Goal: Information Seeking & Learning: Learn about a topic

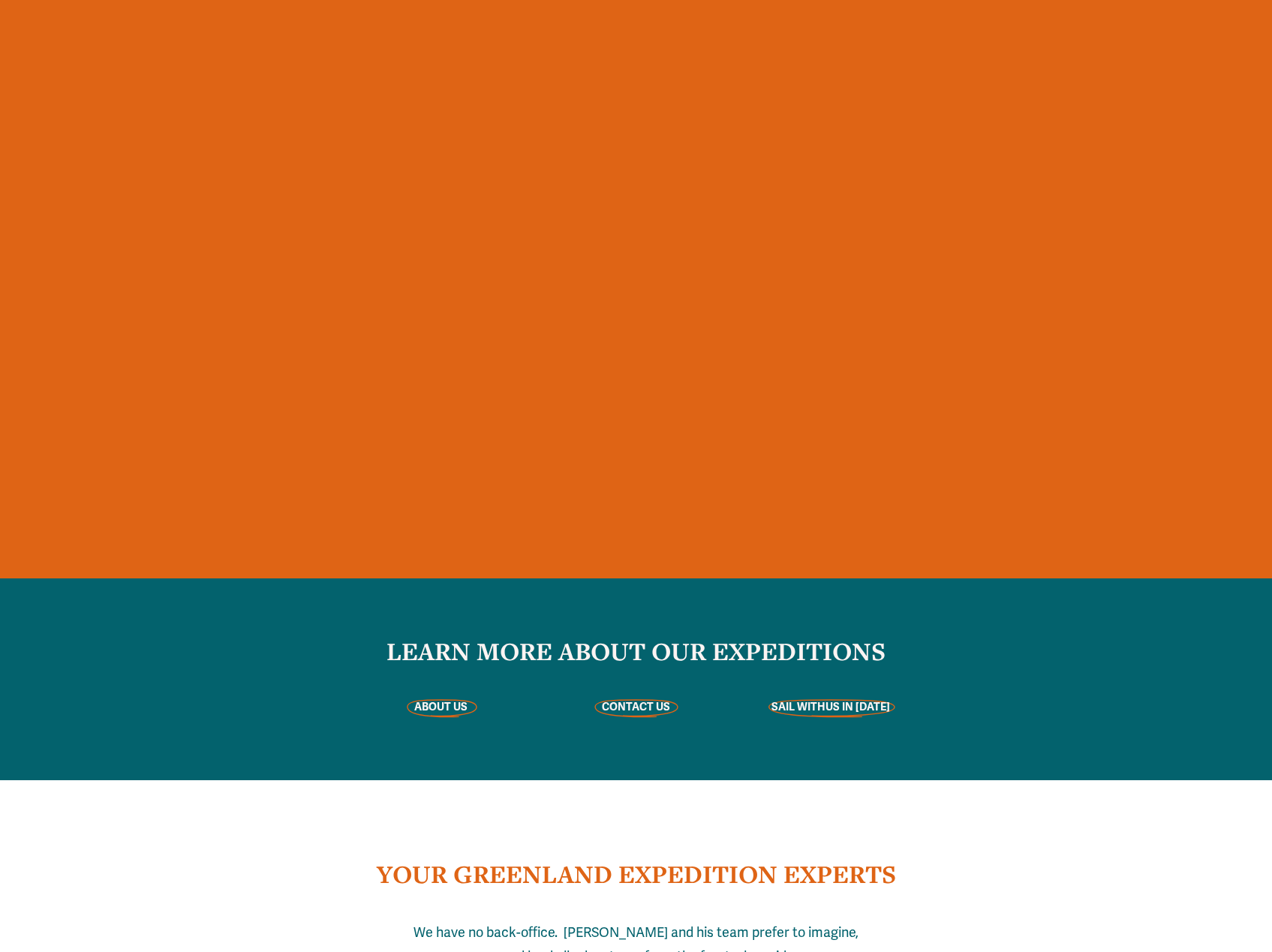
scroll to position [3676, 0]
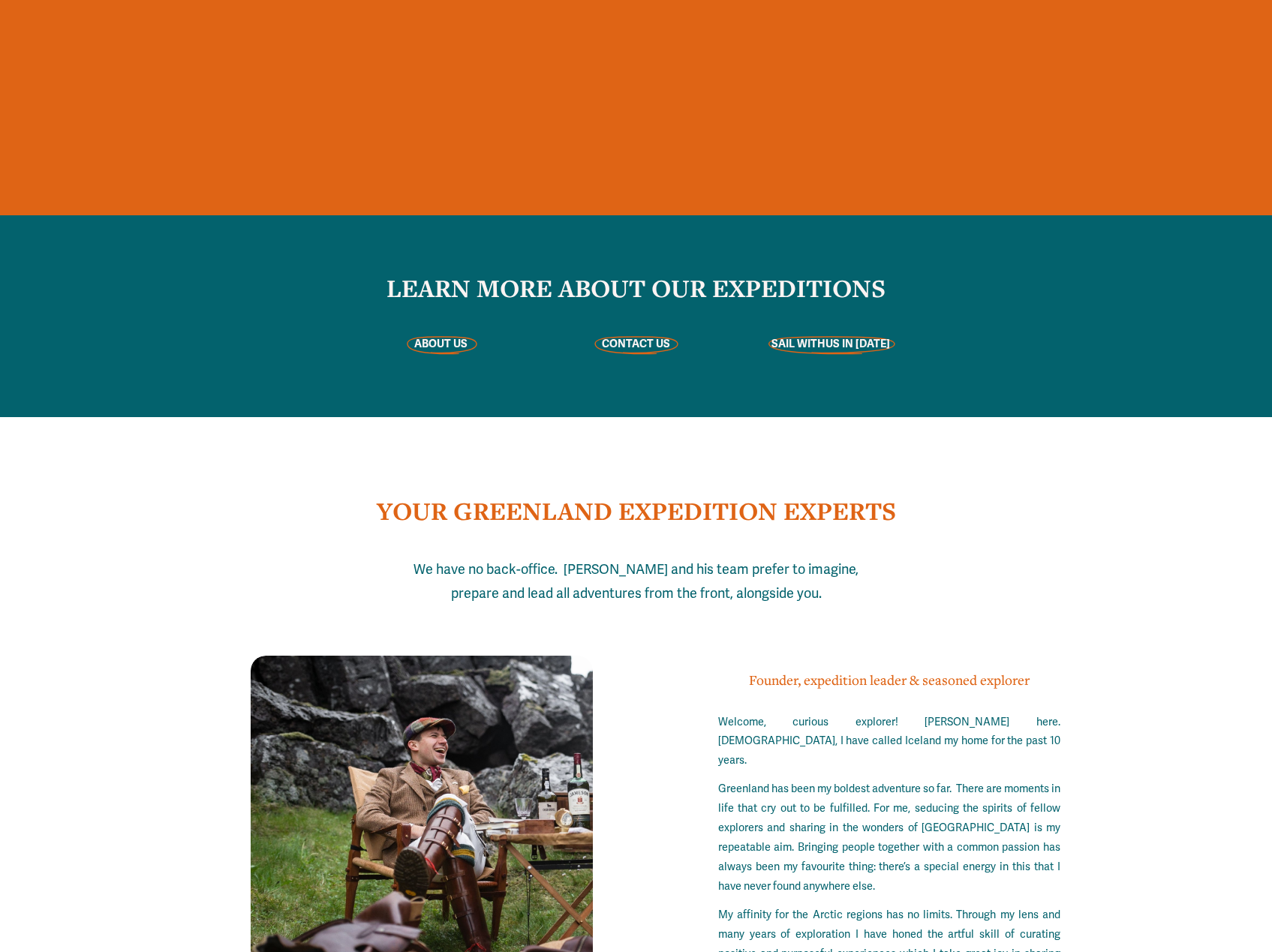
click at [438, 344] on strong "ABOUT US" at bounding box center [441, 344] width 53 height 14
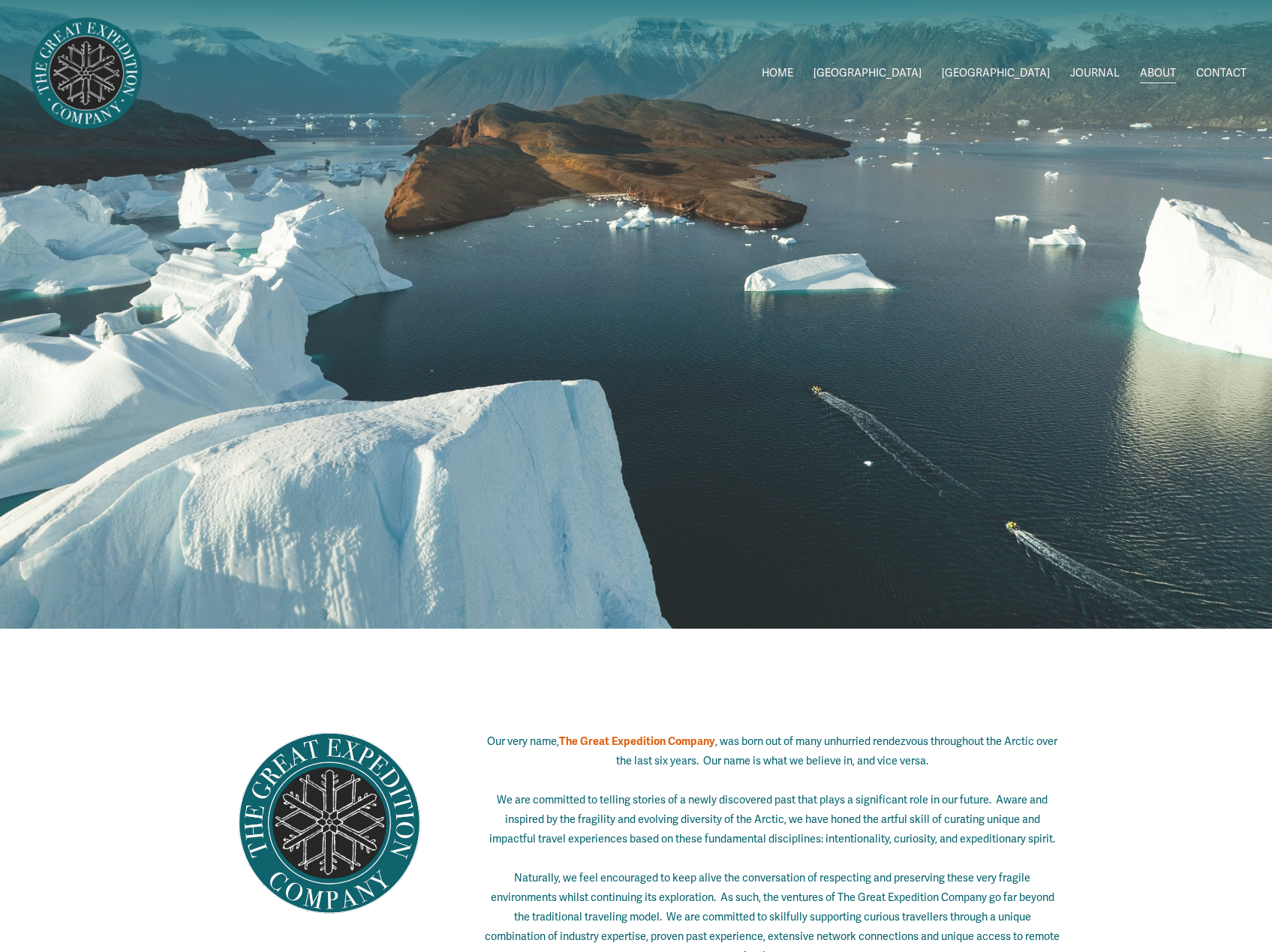
click at [0, 0] on span "2026 Expeditions" at bounding box center [0, 0] width 0 height 0
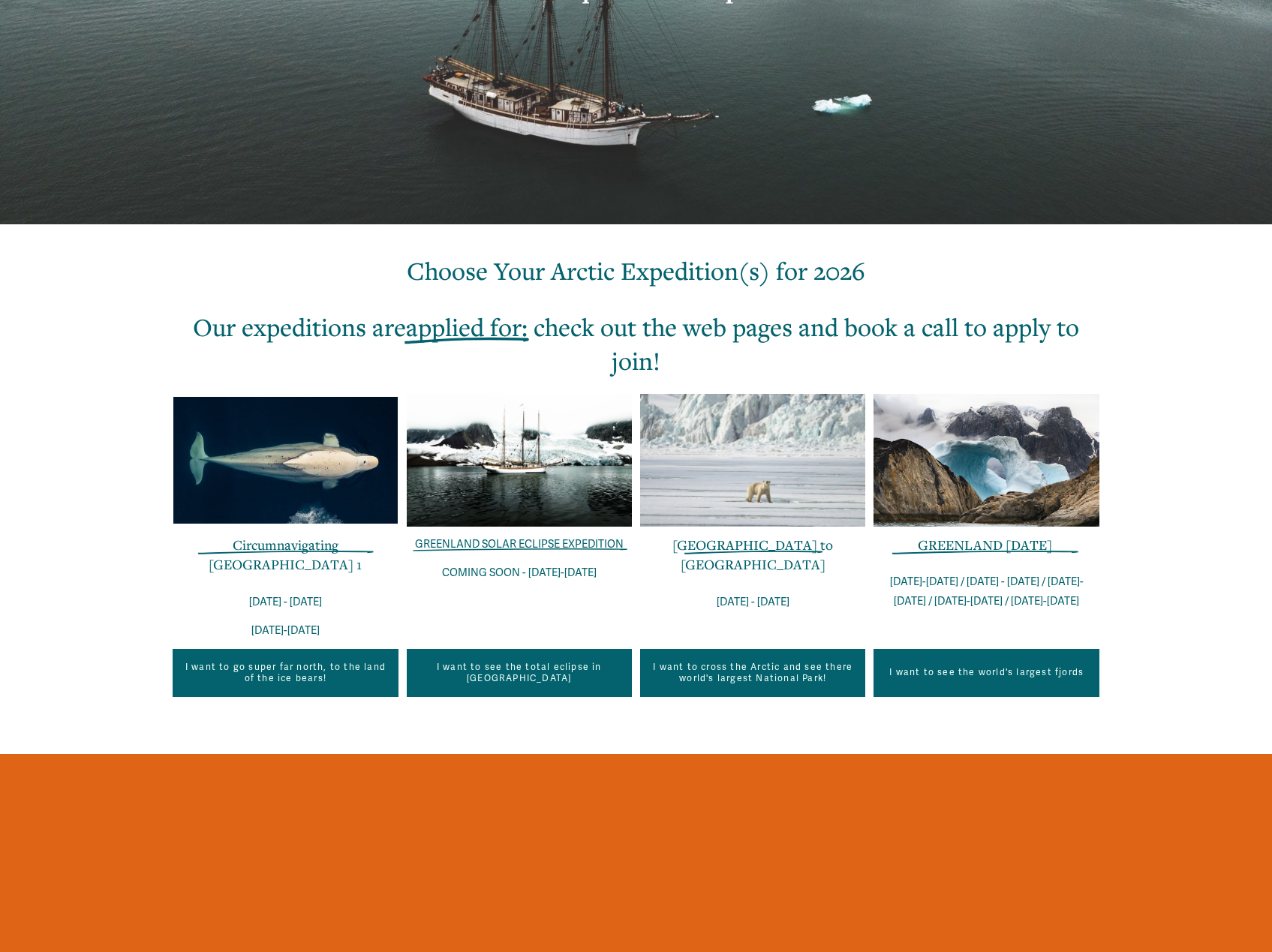
scroll to position [300, 0]
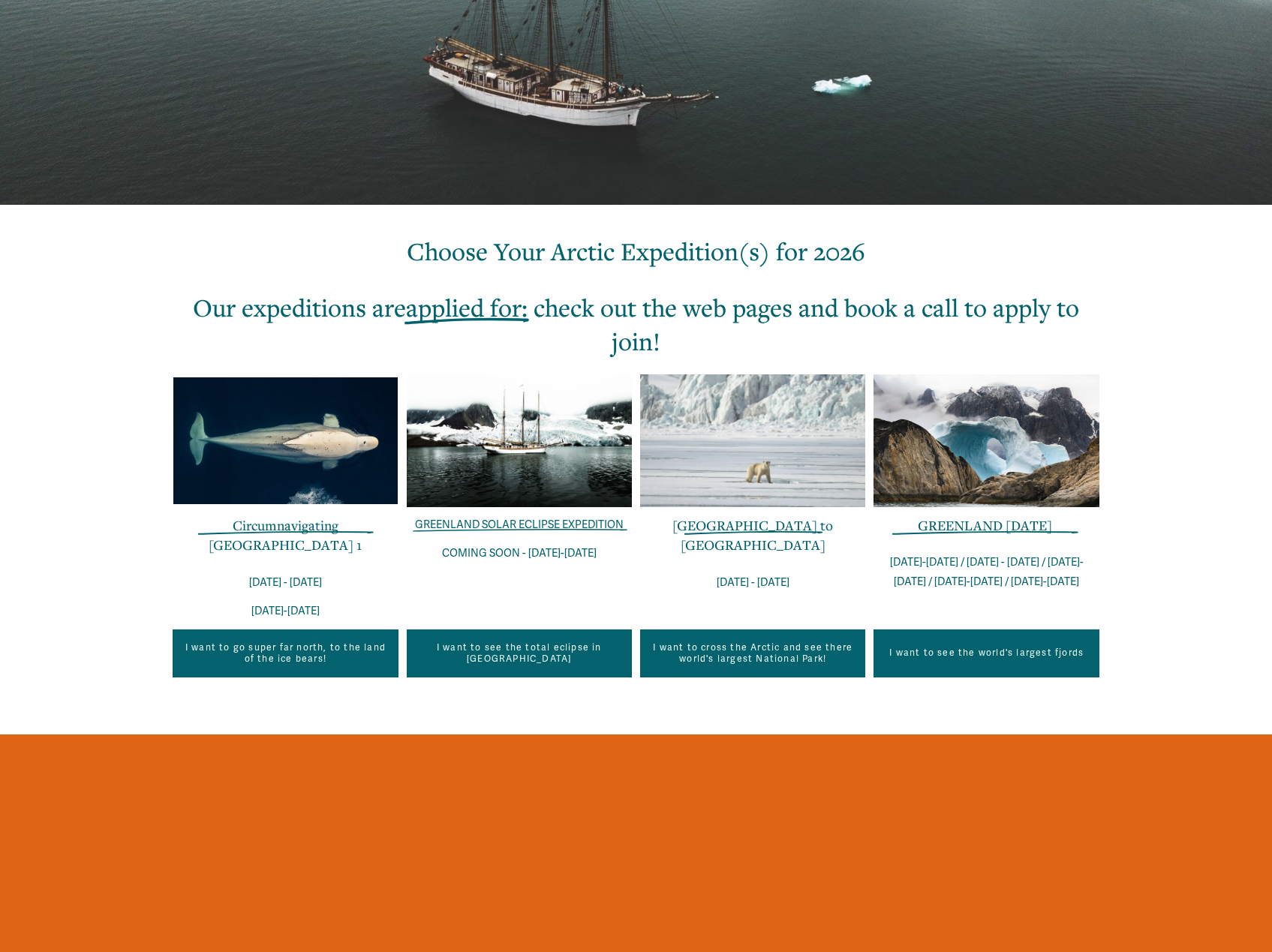
click at [529, 644] on link "I want to see the total eclipse in Greenland" at bounding box center [520, 653] width 225 height 48
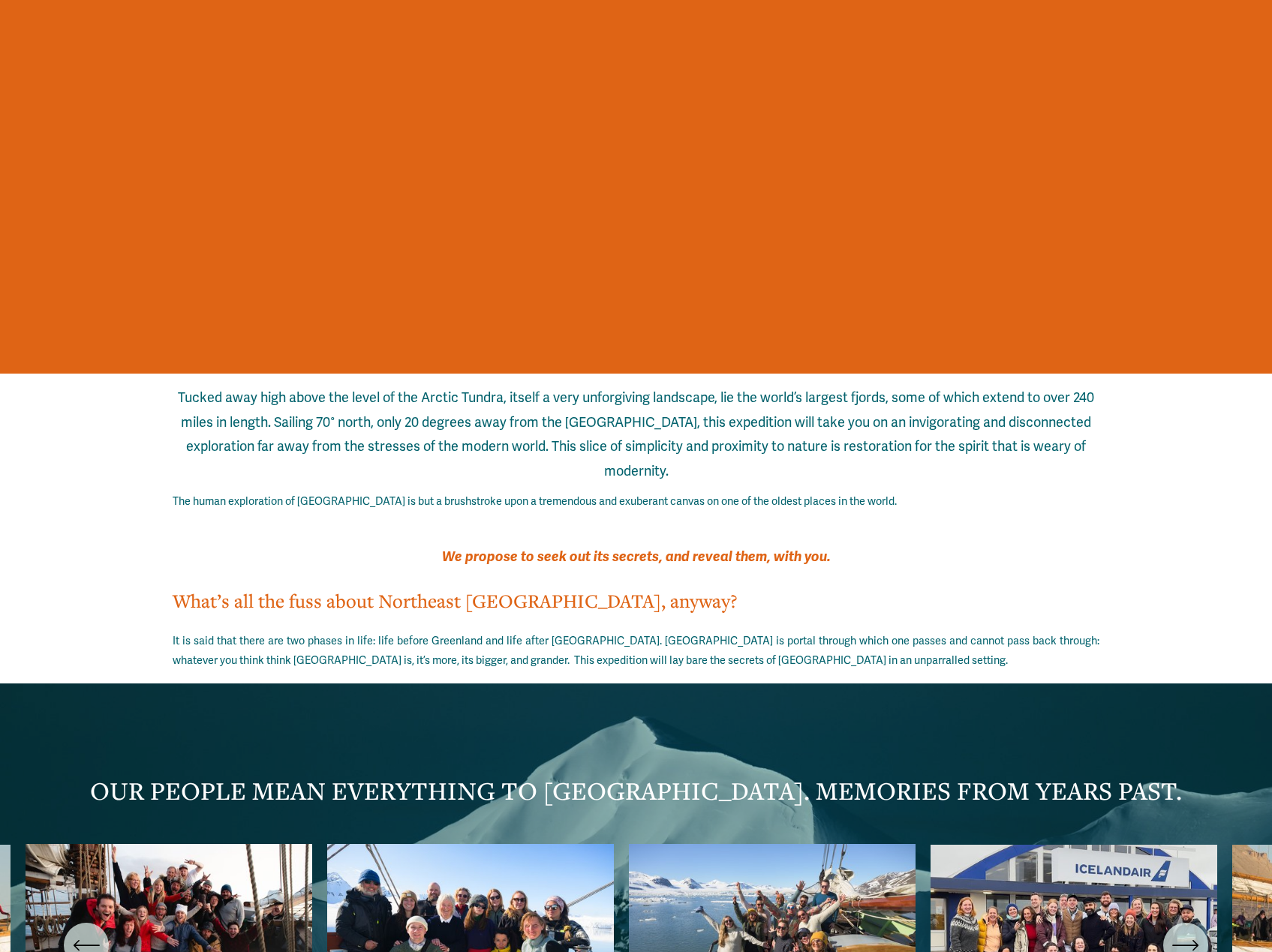
scroll to position [2100, 0]
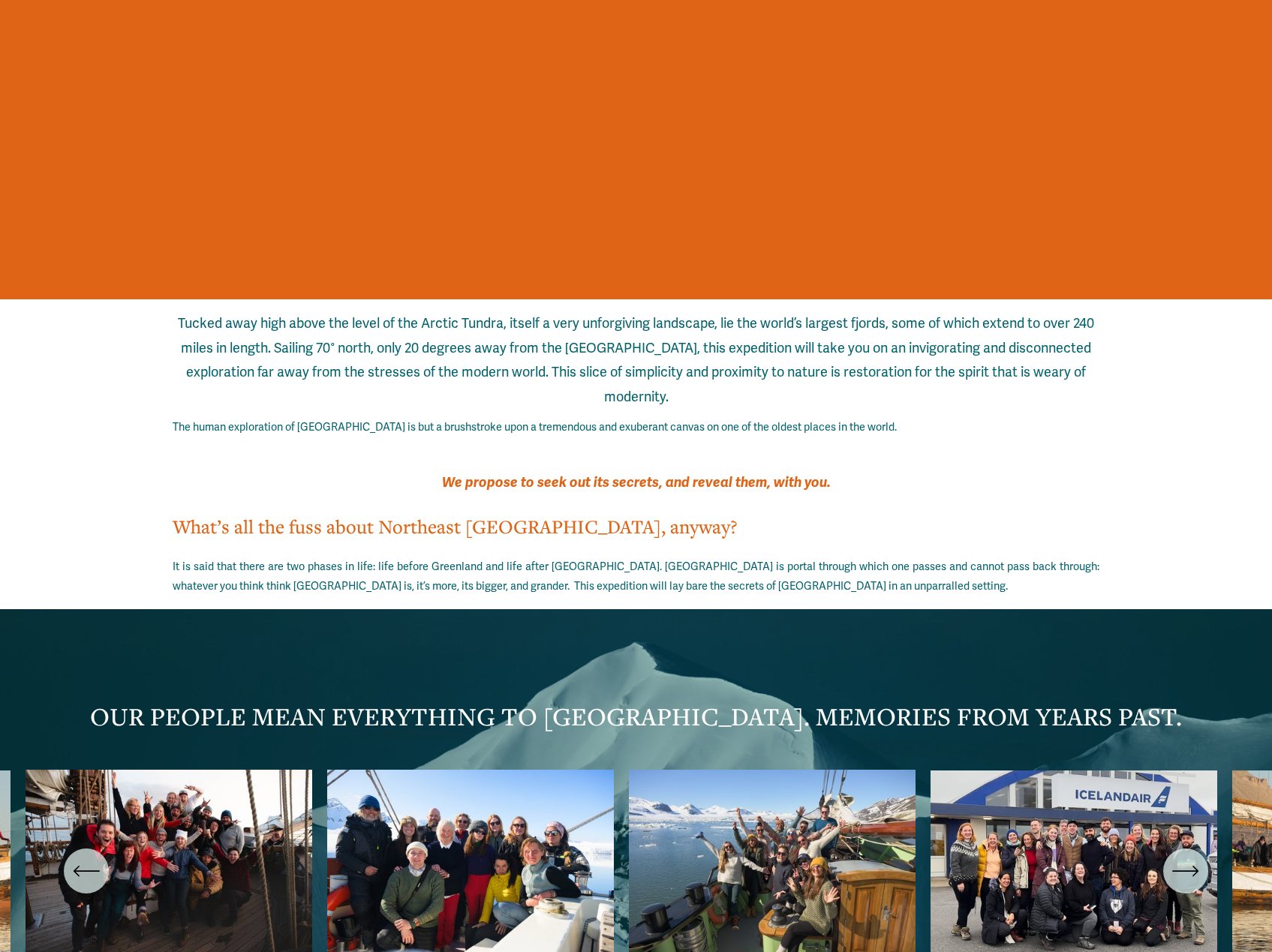
click at [535, 770] on ul "Carousel" at bounding box center [636, 871] width 1221 height 202
click at [469, 786] on ul "Carousel" at bounding box center [636, 871] width 1221 height 202
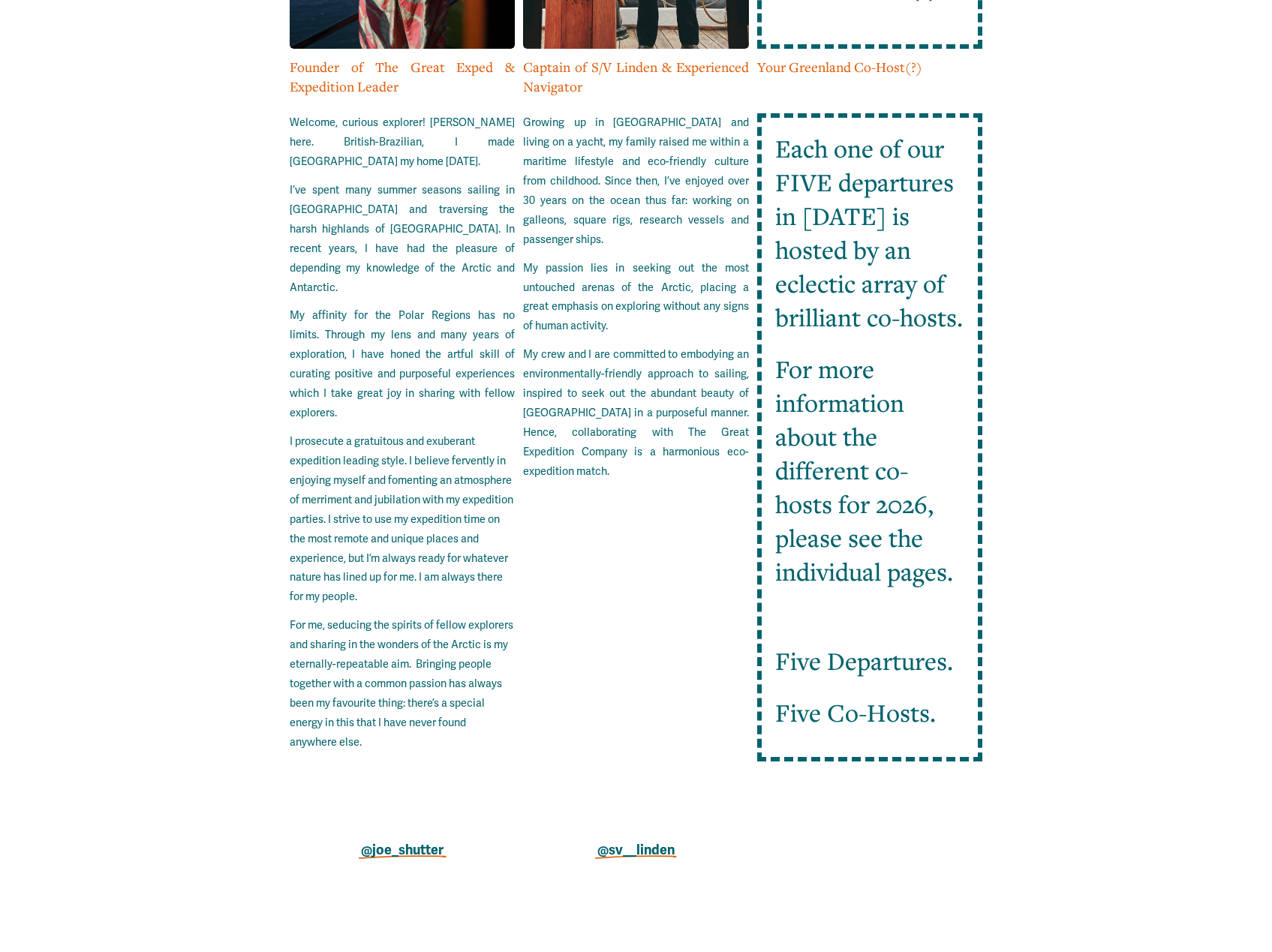
scroll to position [3676, 0]
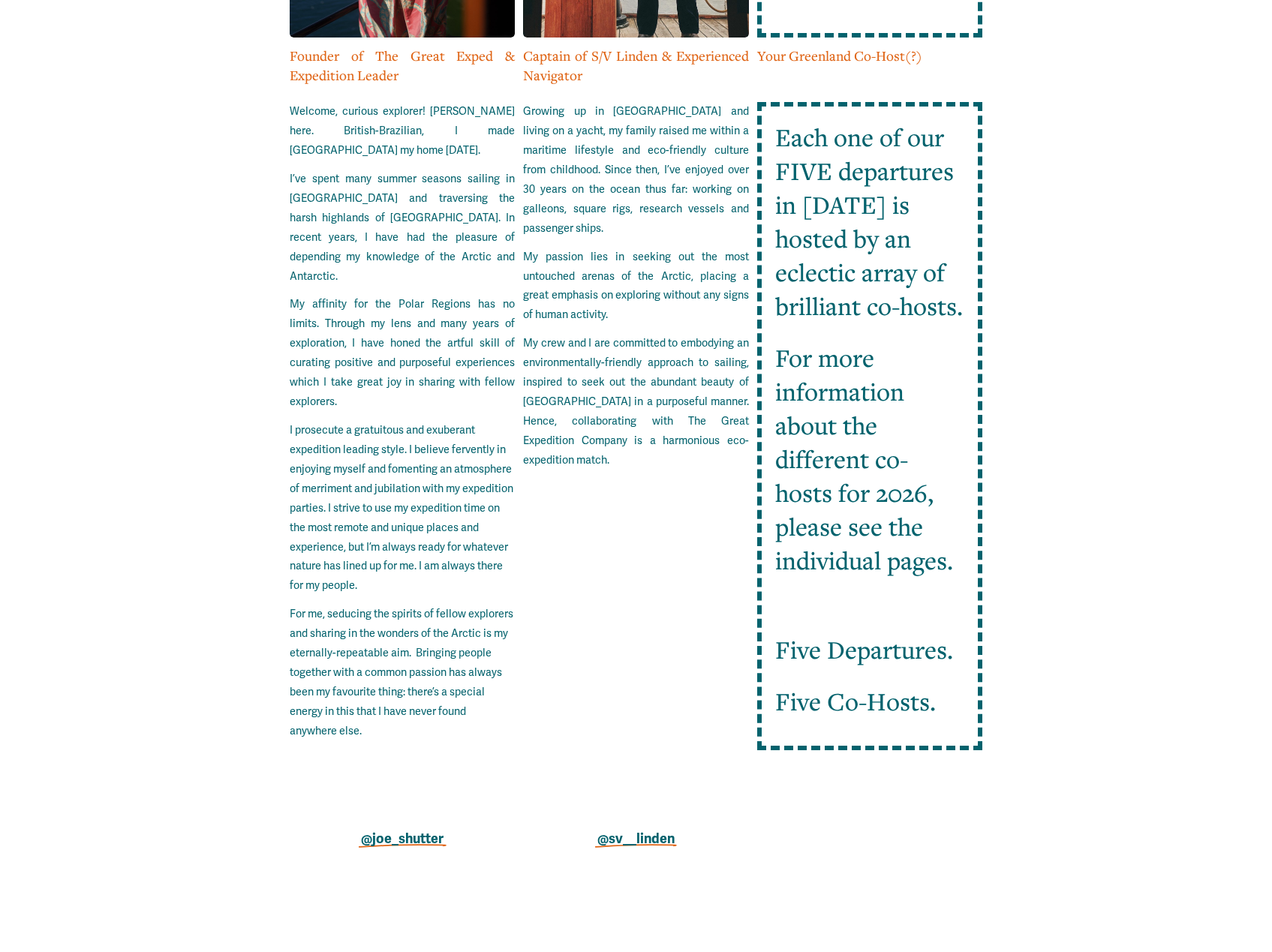
click at [658, 830] on strong "@sv__linden" at bounding box center [636, 839] width 78 height 17
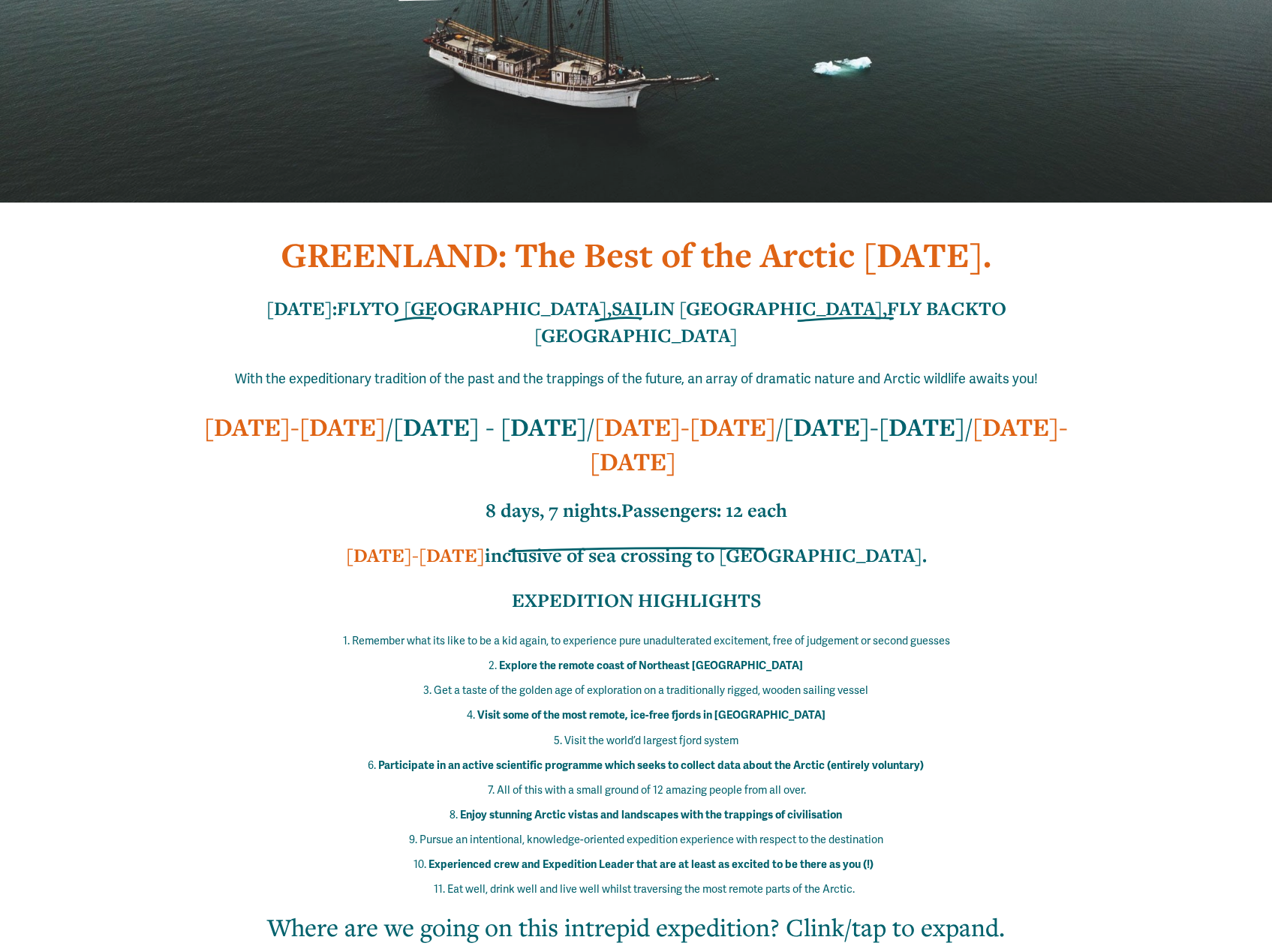
scroll to position [0, 0]
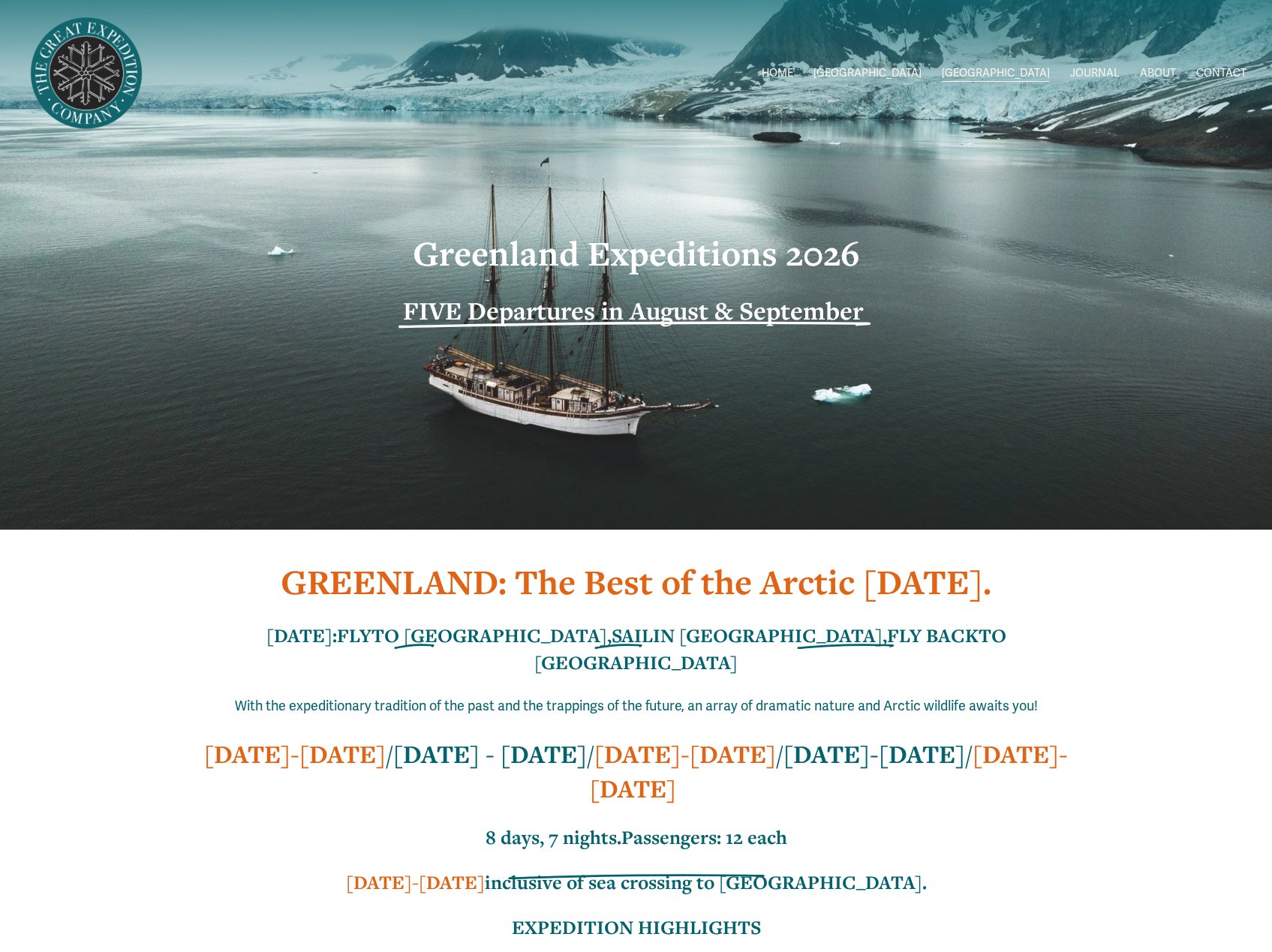
click at [0, 0] on span "2026 Expeditions" at bounding box center [0, 0] width 0 height 0
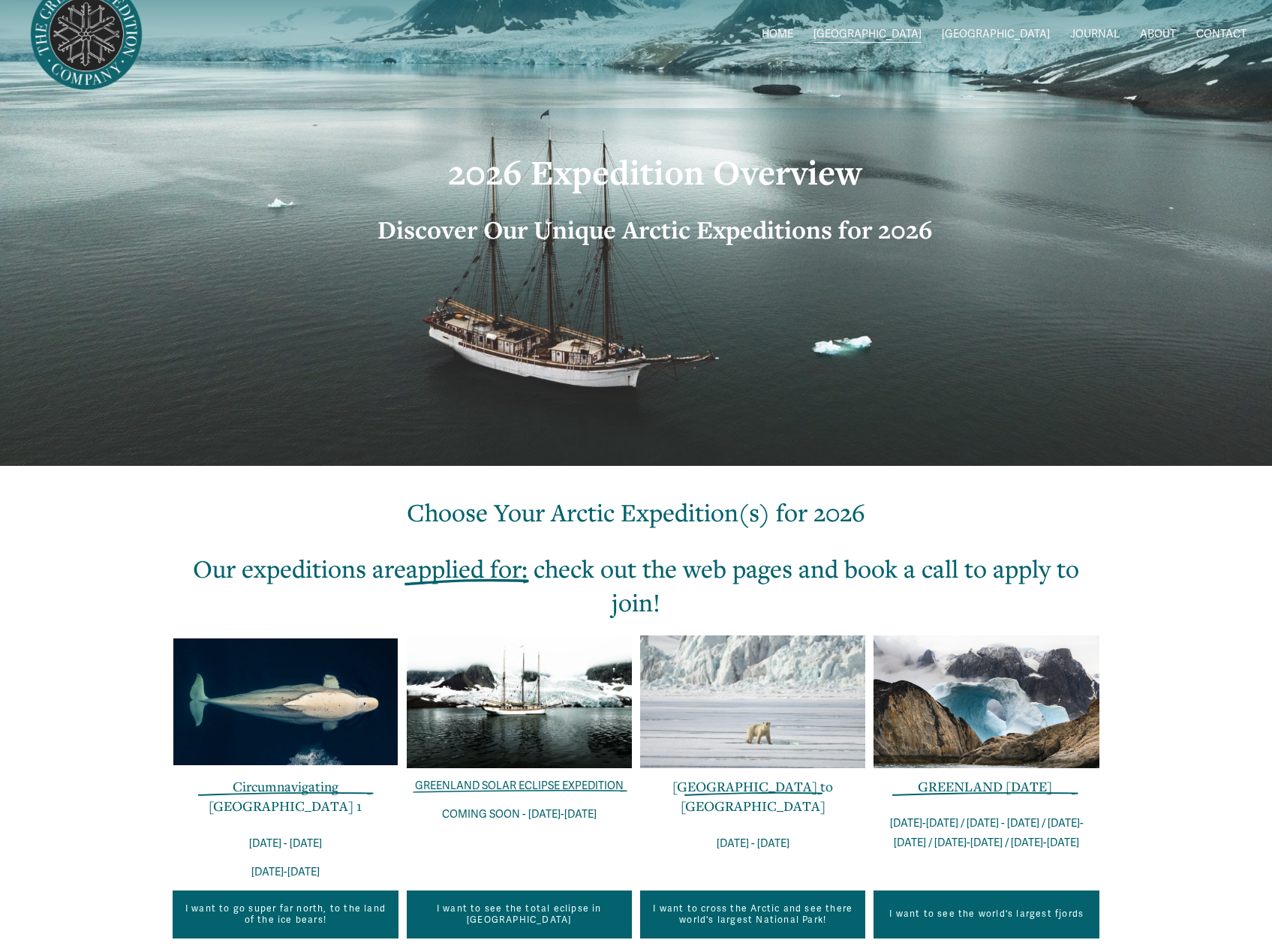
scroll to position [300, 0]
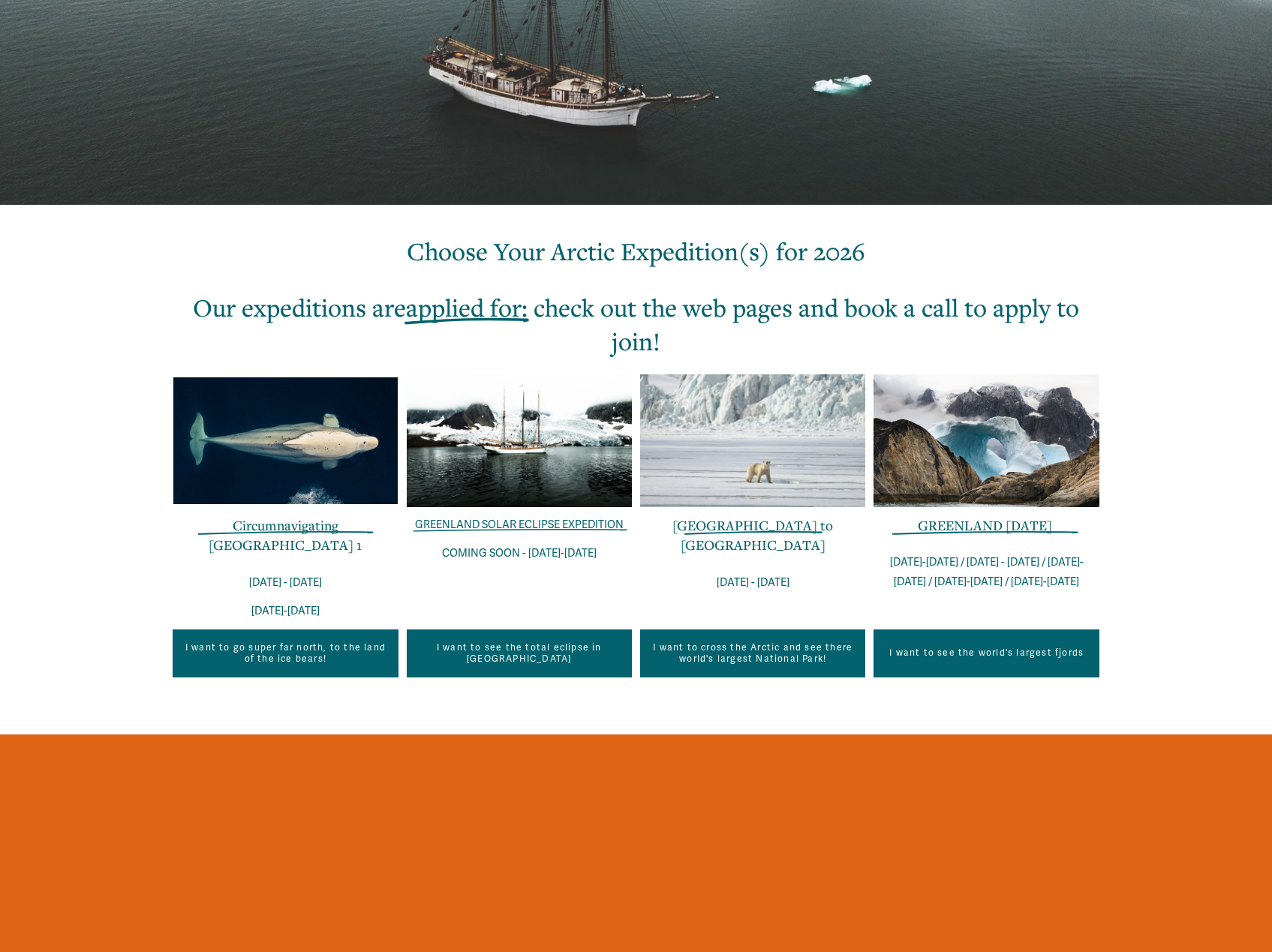
click at [287, 531] on link "Circumnavigating [GEOGRAPHIC_DATA] 1" at bounding box center [285, 535] width 153 height 37
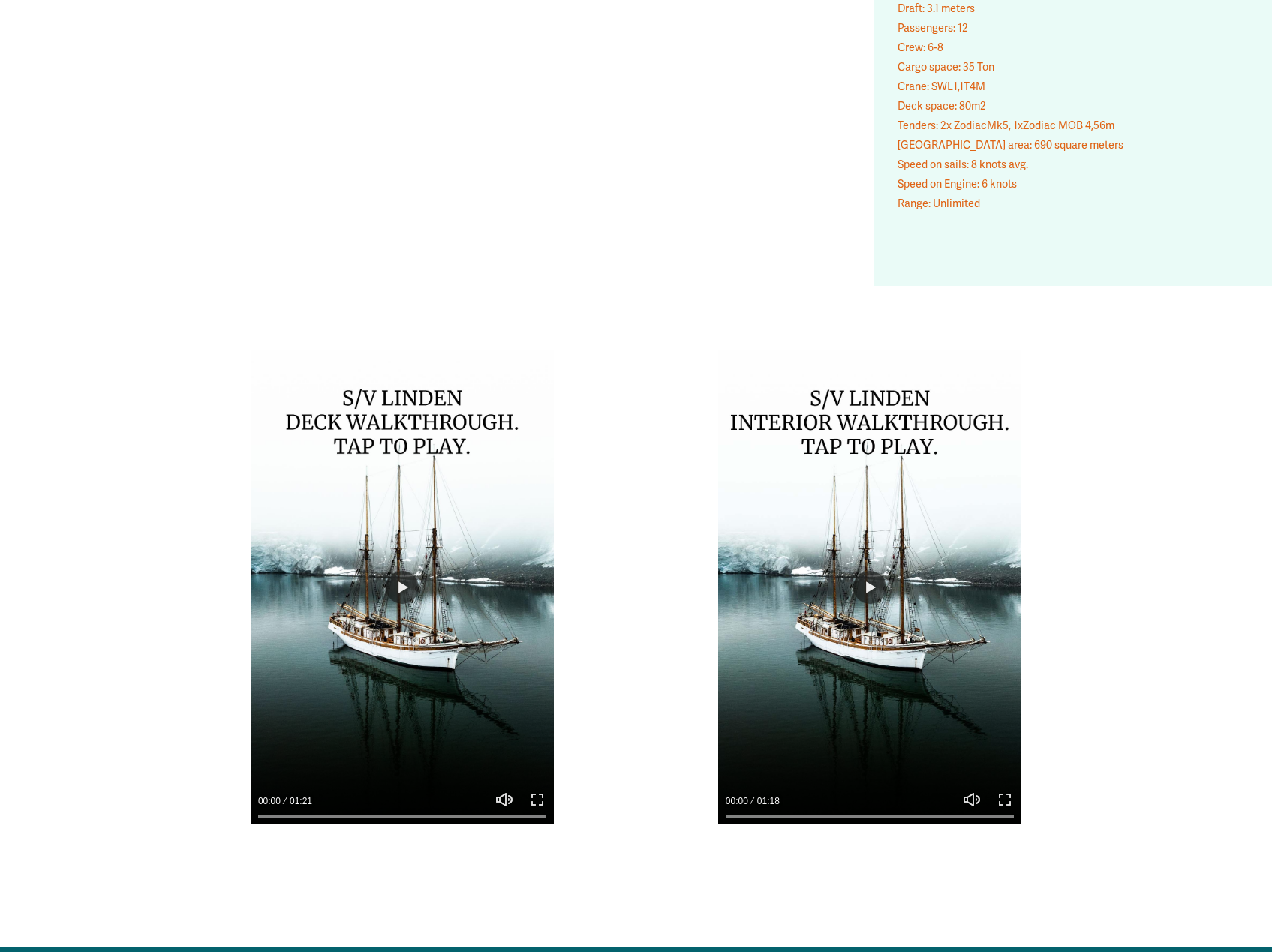
scroll to position [10407, 0]
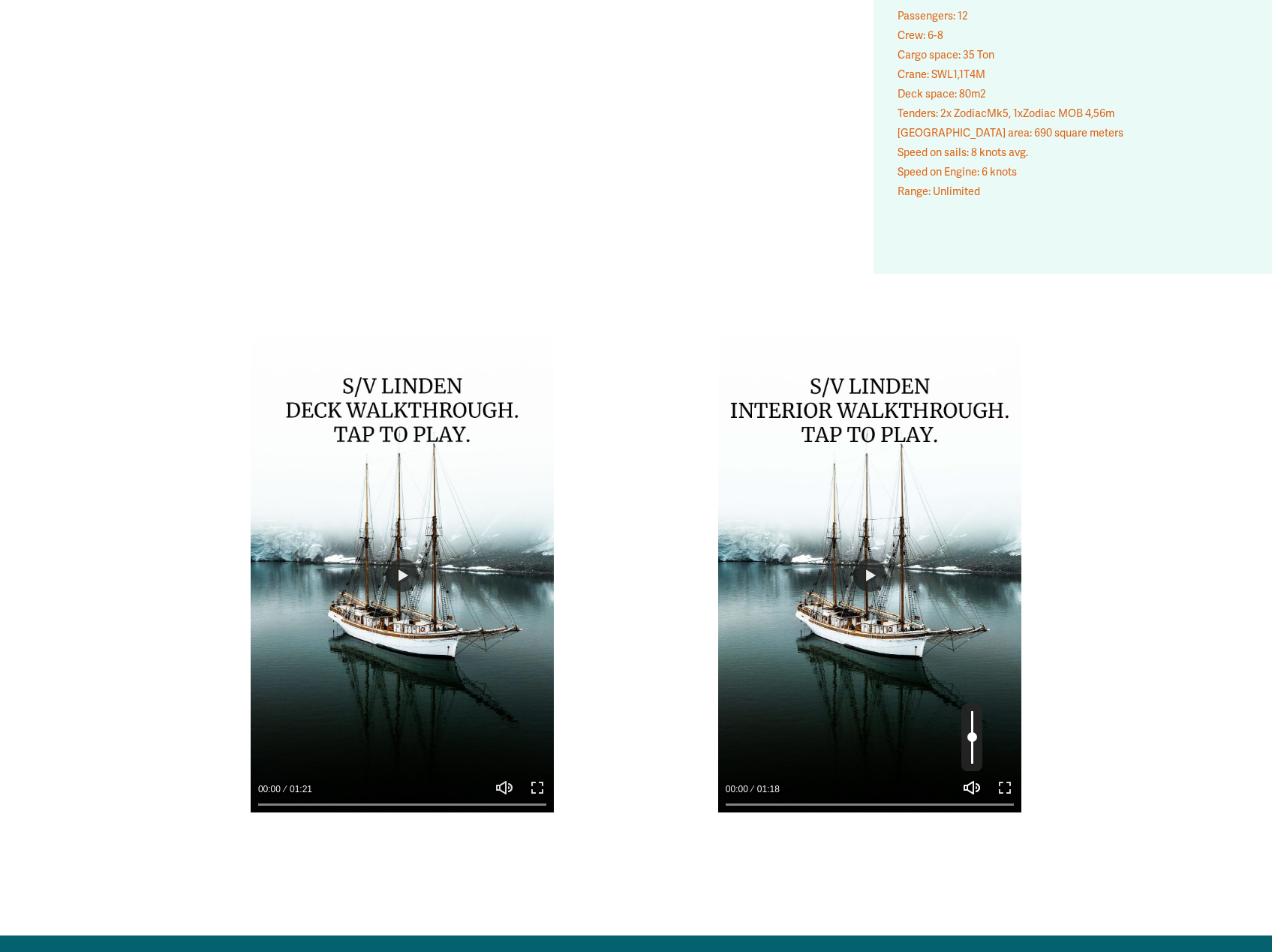
click at [975, 789] on button "Unmute Mute" at bounding box center [972, 788] width 18 height 18
type input "*"
click at [876, 567] on button "Play" at bounding box center [870, 575] width 33 height 33
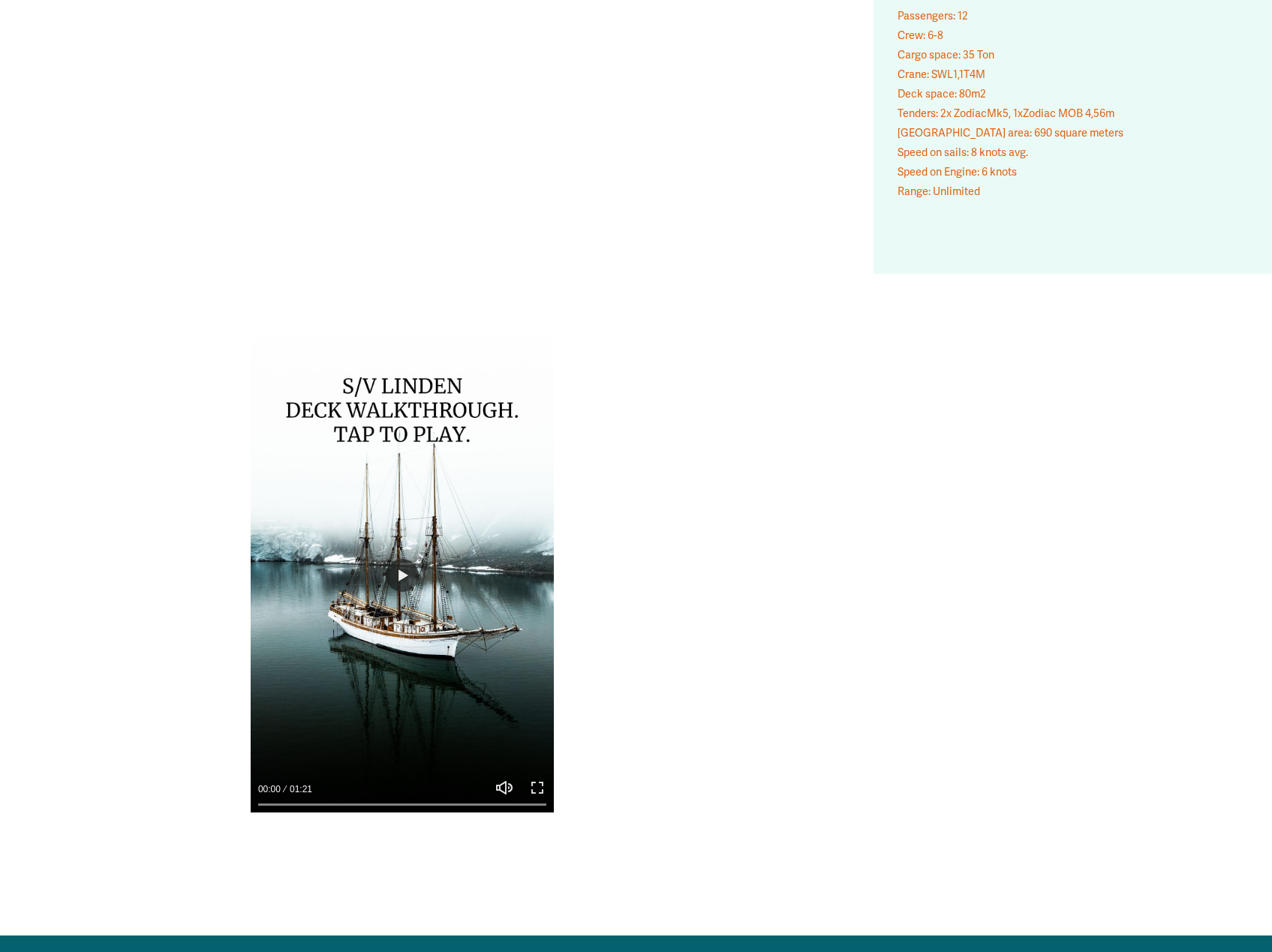
type input "***"
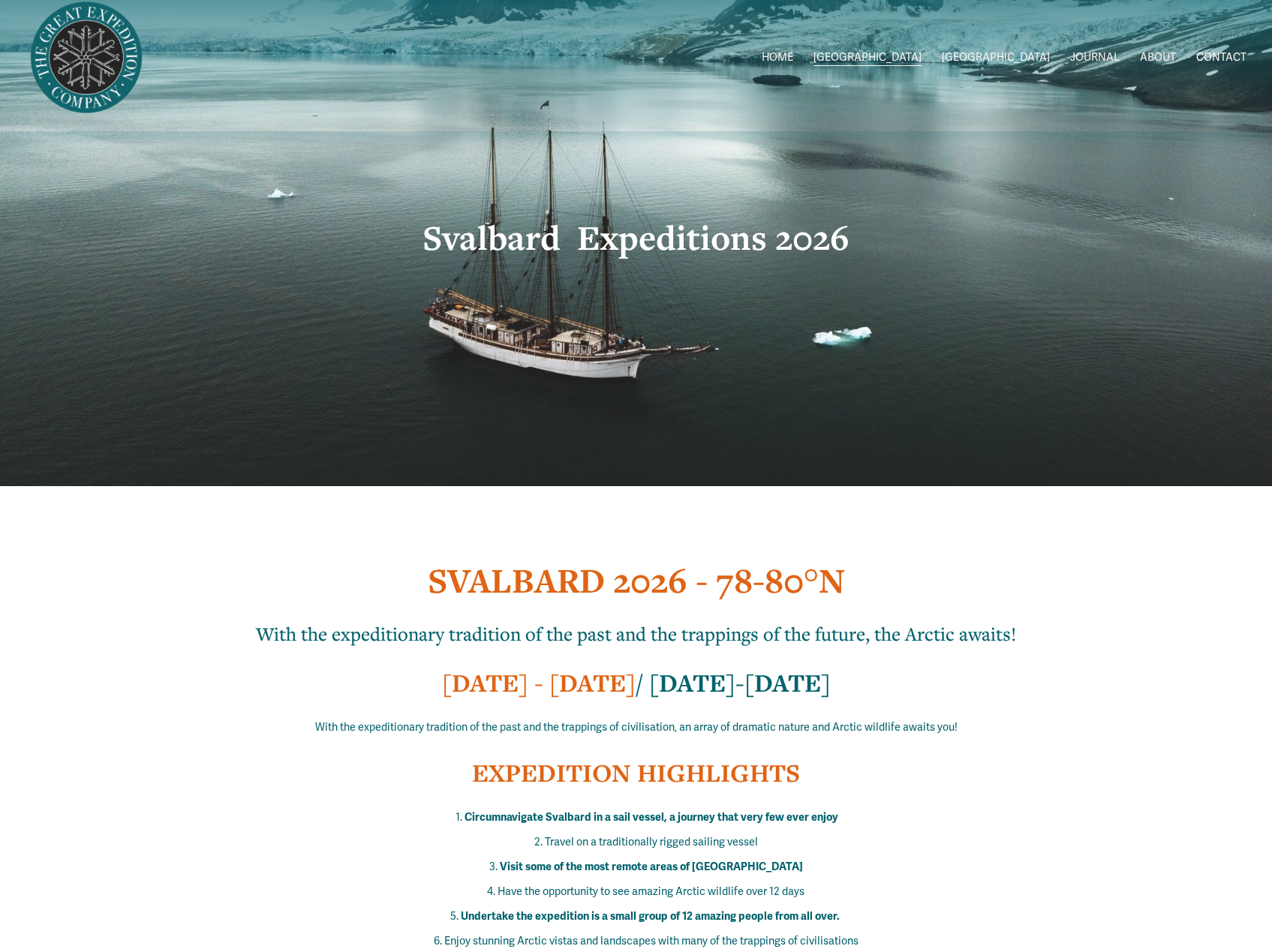
scroll to position [0, 0]
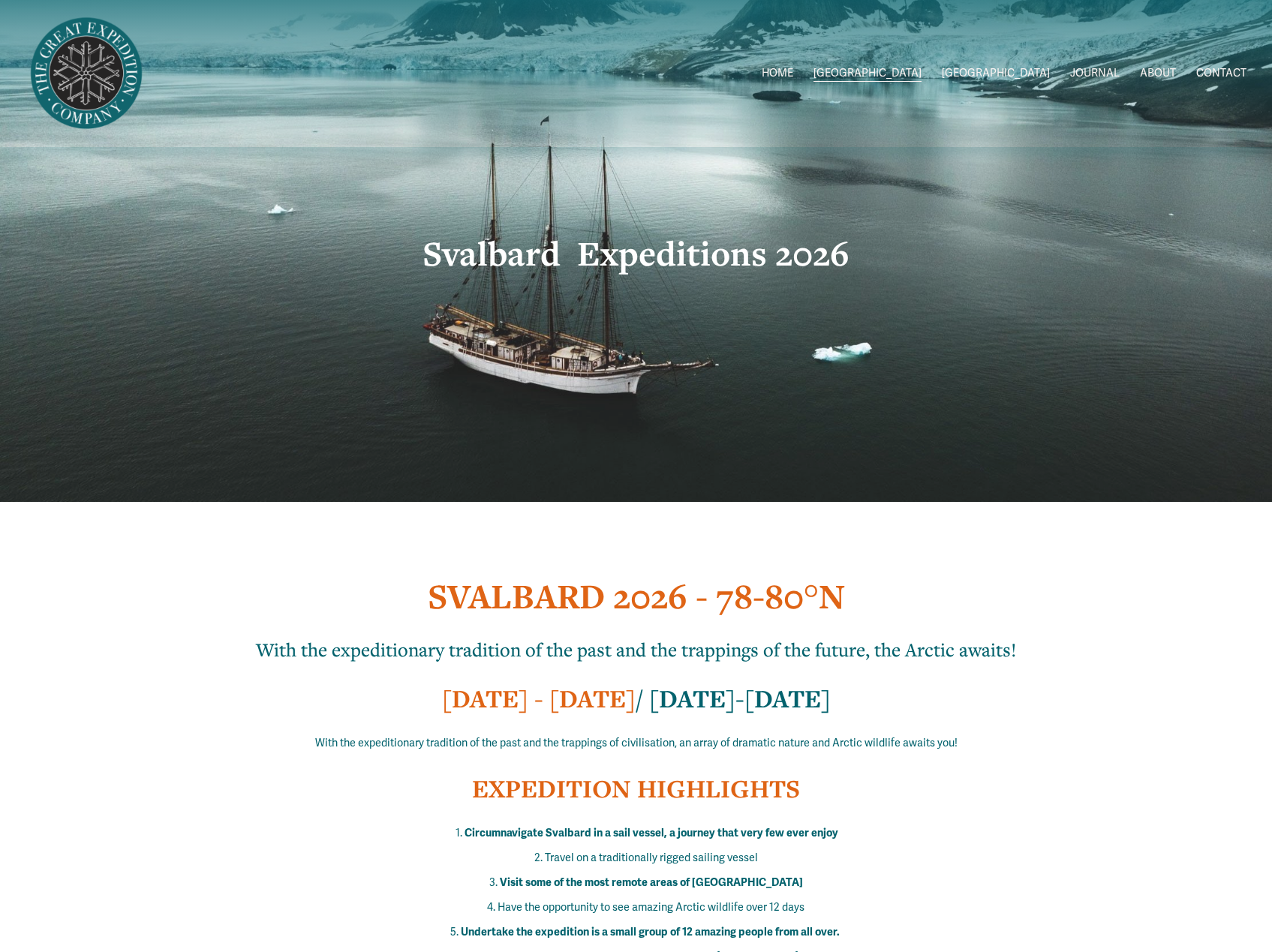
click at [0, 0] on span "2026 Expeditions" at bounding box center [0, 0] width 0 height 0
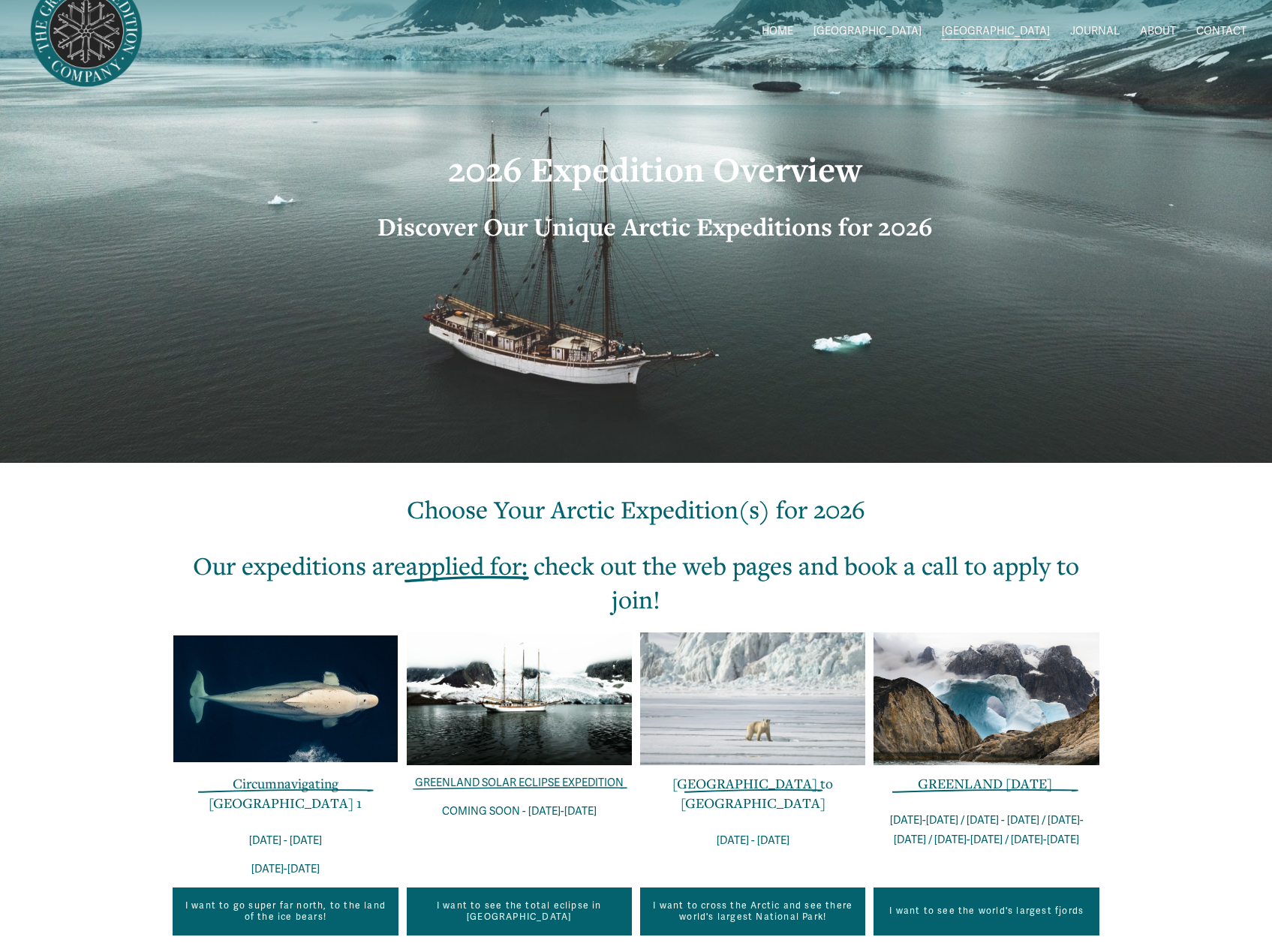
scroll to position [150, 0]
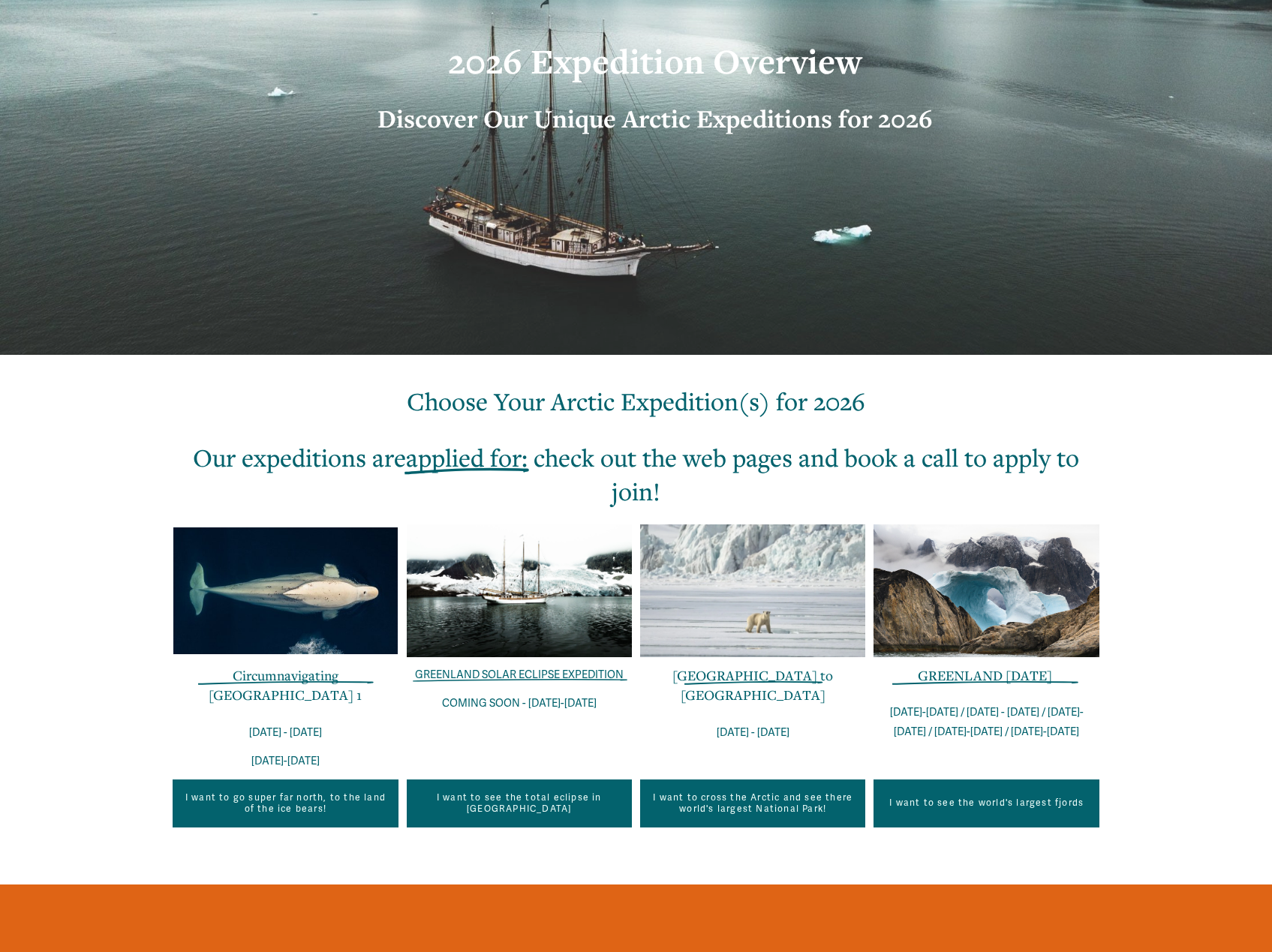
click at [523, 674] on link "GREENLAND SOLAR ECLIPSE EXPEDITION" at bounding box center [520, 674] width 208 height 13
